Goal: Information Seeking & Learning: Learn about a topic

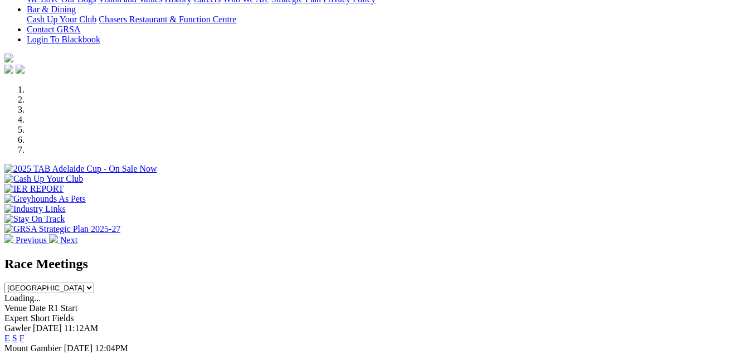
scroll to position [279, 0]
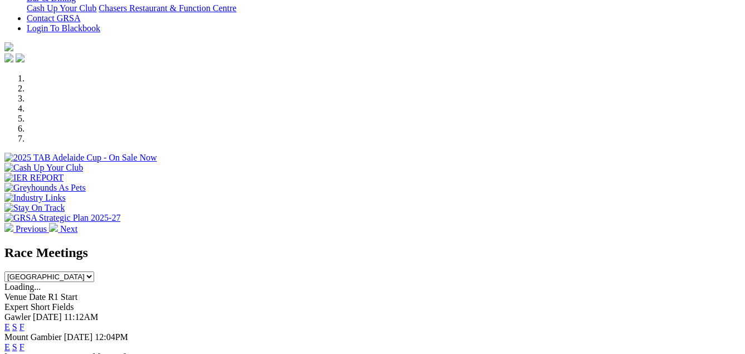
click at [25, 342] on link "F" at bounding box center [21, 346] width 5 height 9
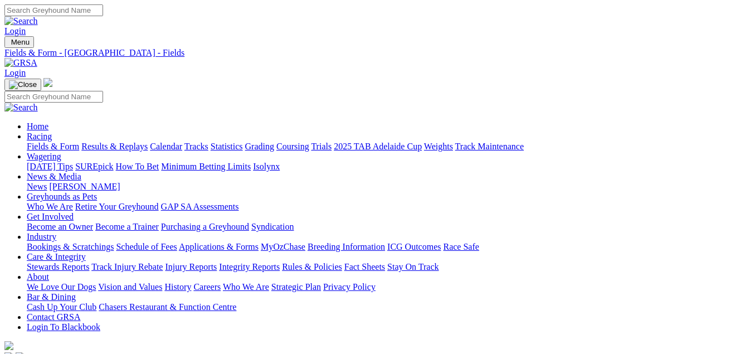
select select "VIC"
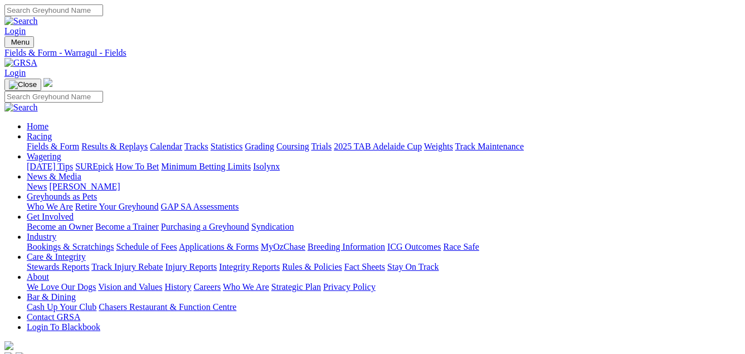
select select "[GEOGRAPHIC_DATA]"
drag, startPoint x: 349, startPoint y: 140, endPoint x: 315, endPoint y: 142, distance: 34.6
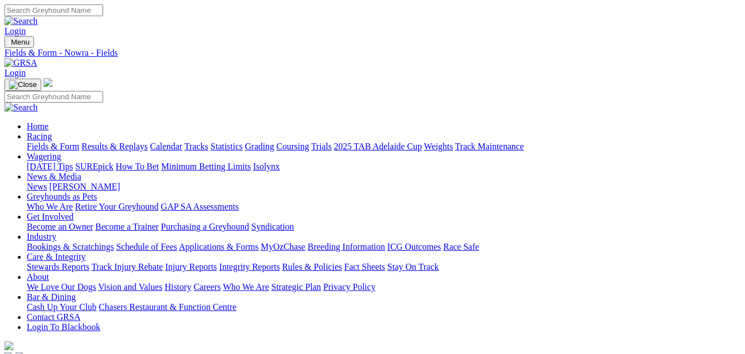
select select "VIC"
drag, startPoint x: 246, startPoint y: 147, endPoint x: 242, endPoint y: 155, distance: 10.0
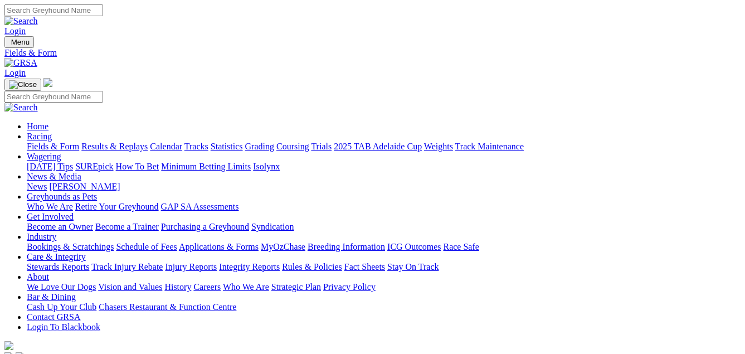
select select "QLD"
select select "[GEOGRAPHIC_DATA]"
